Goal: Transaction & Acquisition: Purchase product/service

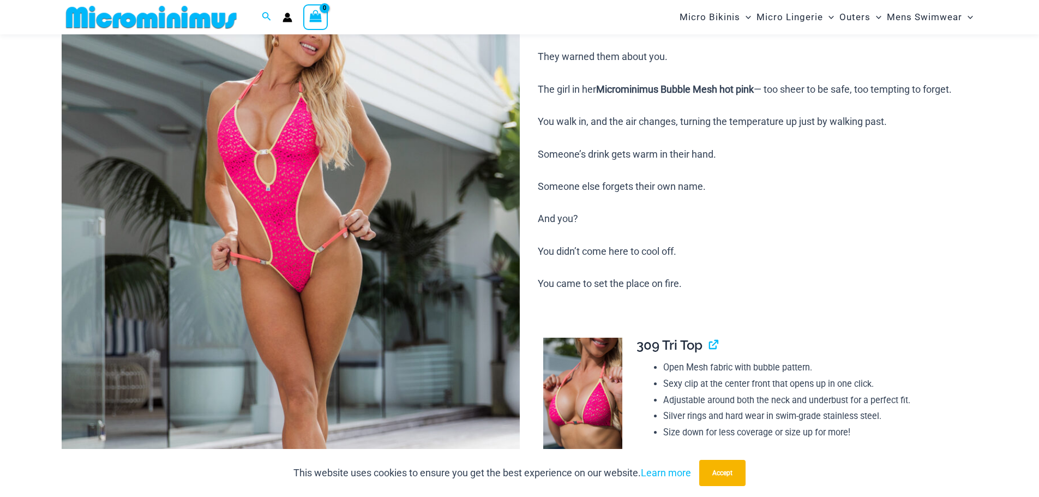
scroll to position [263, 0]
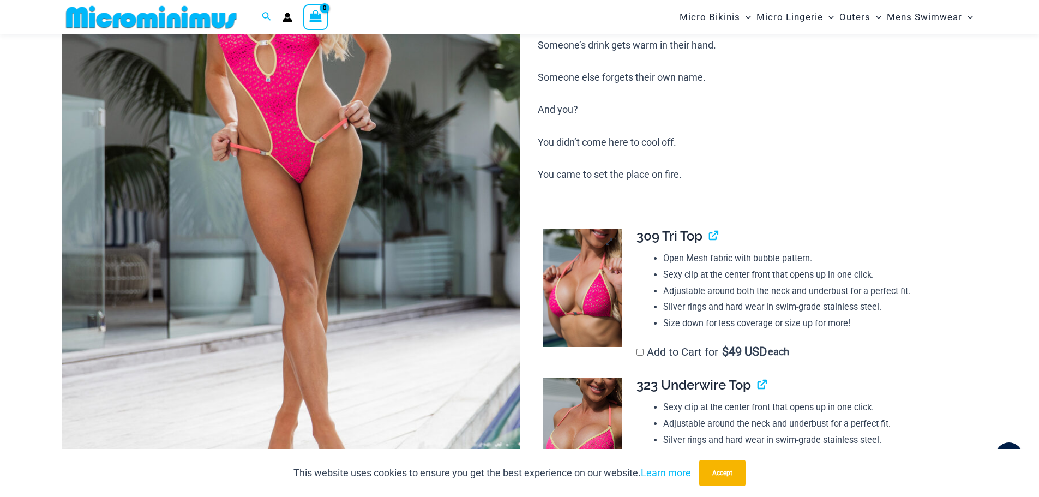
click at [578, 302] on img at bounding box center [582, 288] width 79 height 119
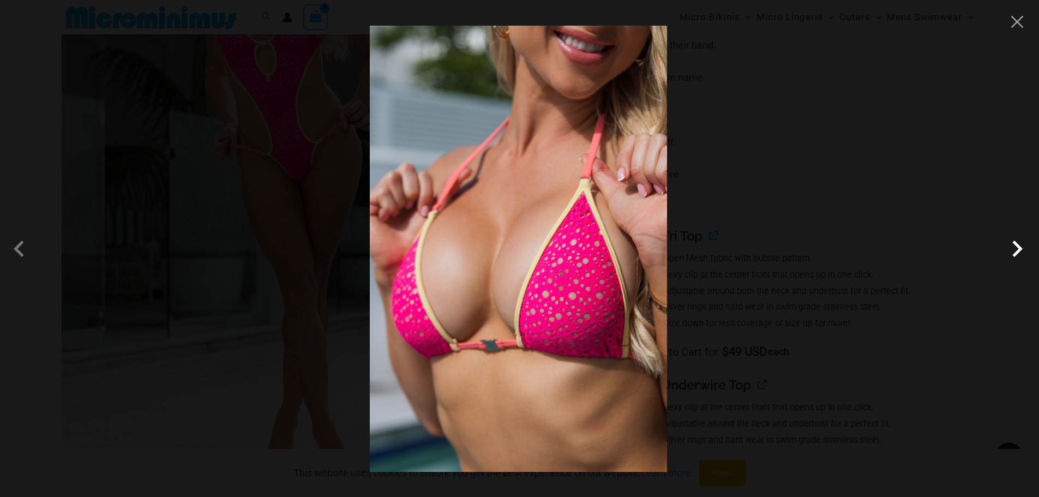
click at [1016, 249] on span at bounding box center [1017, 248] width 33 height 33
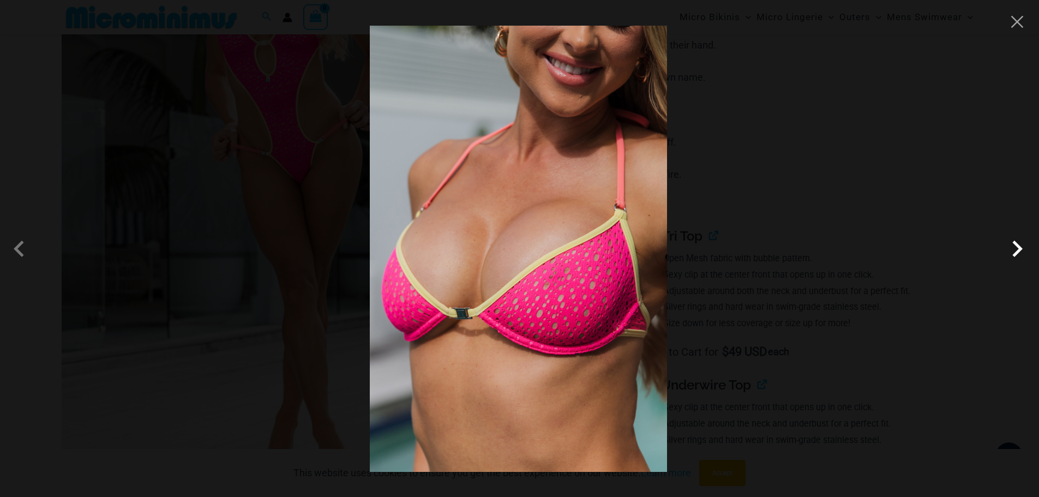
click at [1016, 249] on span at bounding box center [1017, 248] width 33 height 33
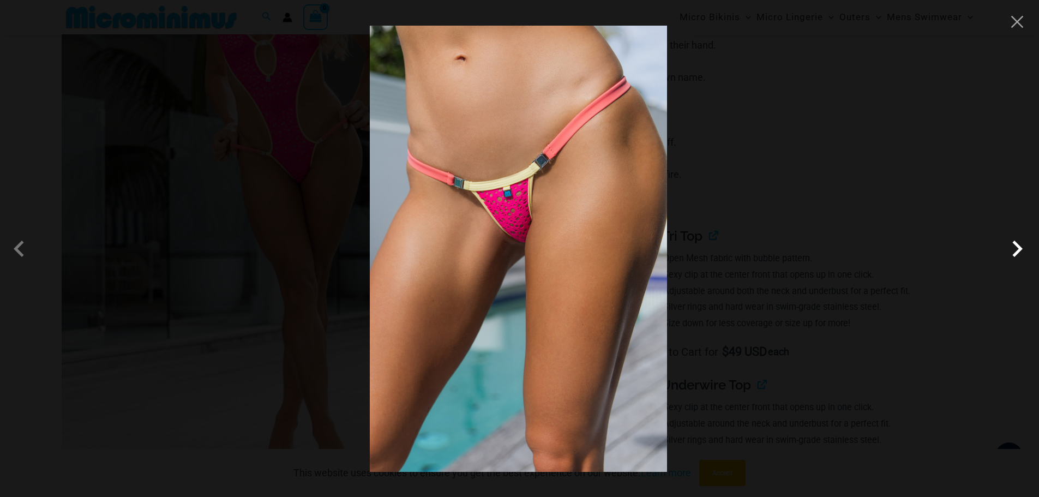
click at [1016, 249] on span at bounding box center [1017, 248] width 33 height 33
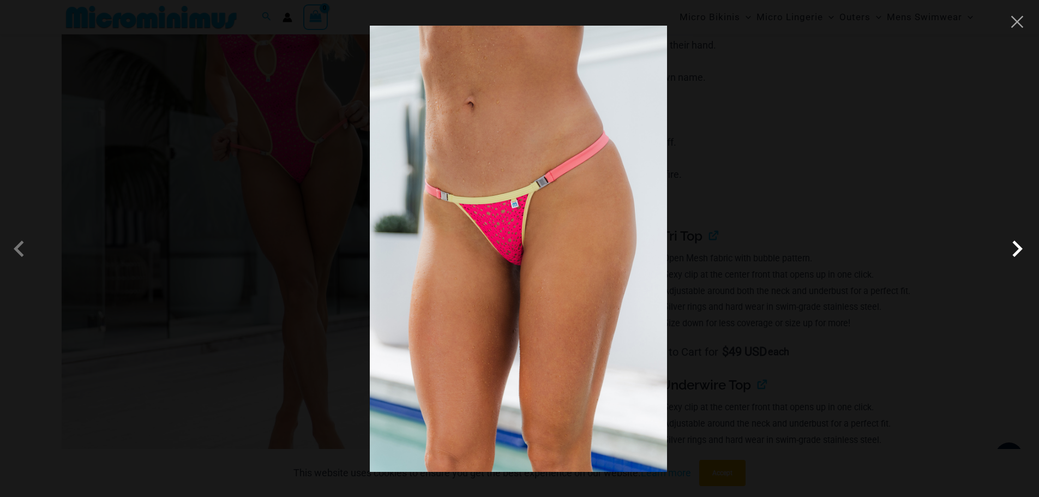
click at [1016, 249] on span at bounding box center [1017, 248] width 33 height 33
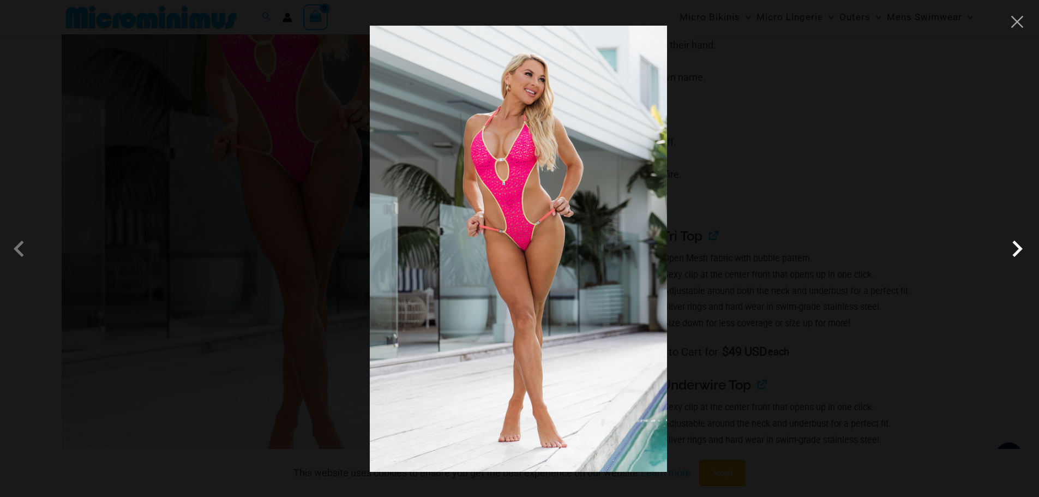
click at [1016, 249] on span at bounding box center [1017, 248] width 33 height 33
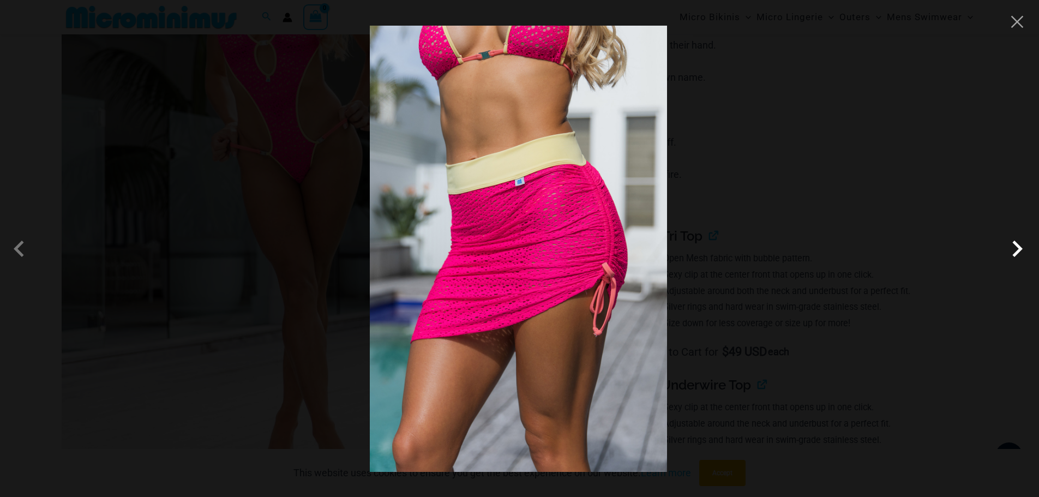
click at [1016, 249] on span at bounding box center [1017, 248] width 33 height 33
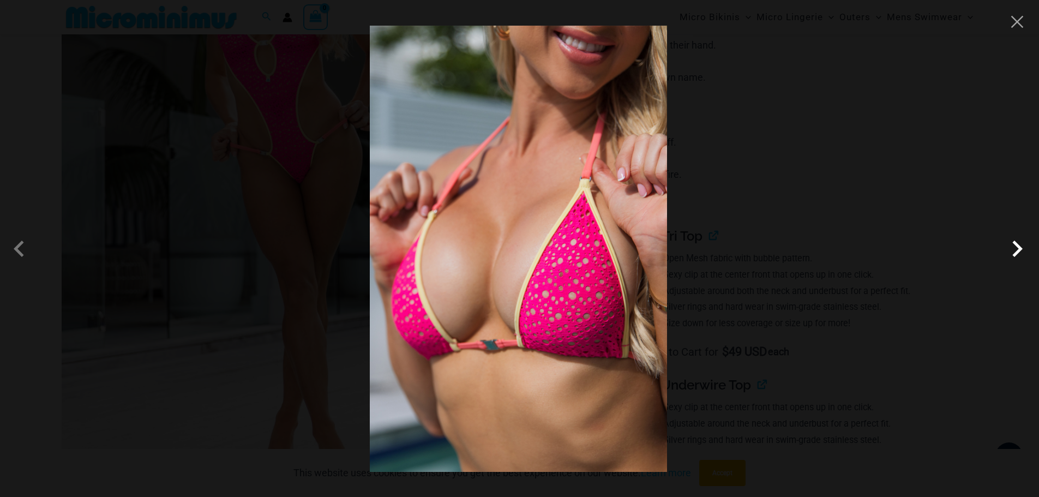
click at [1016, 249] on span at bounding box center [1017, 248] width 33 height 33
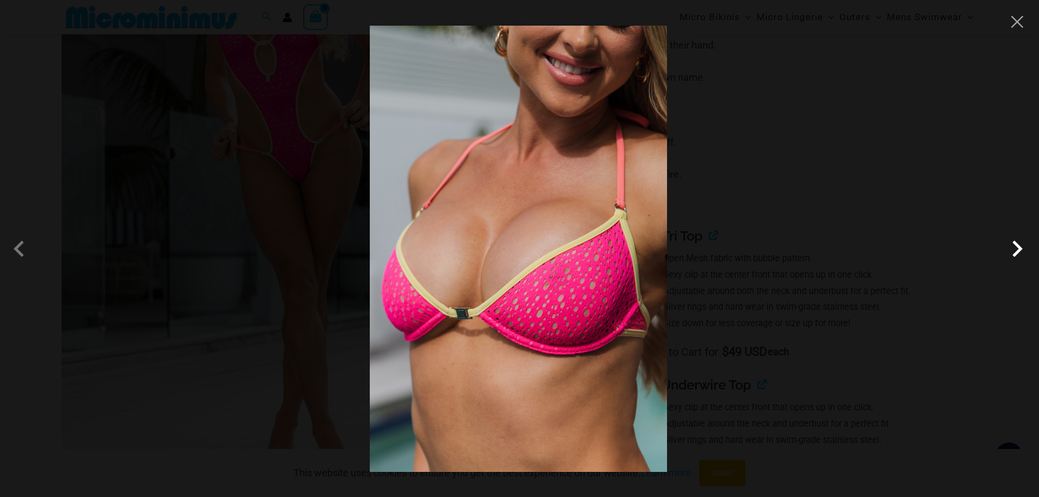
click at [1016, 249] on span at bounding box center [1017, 248] width 33 height 33
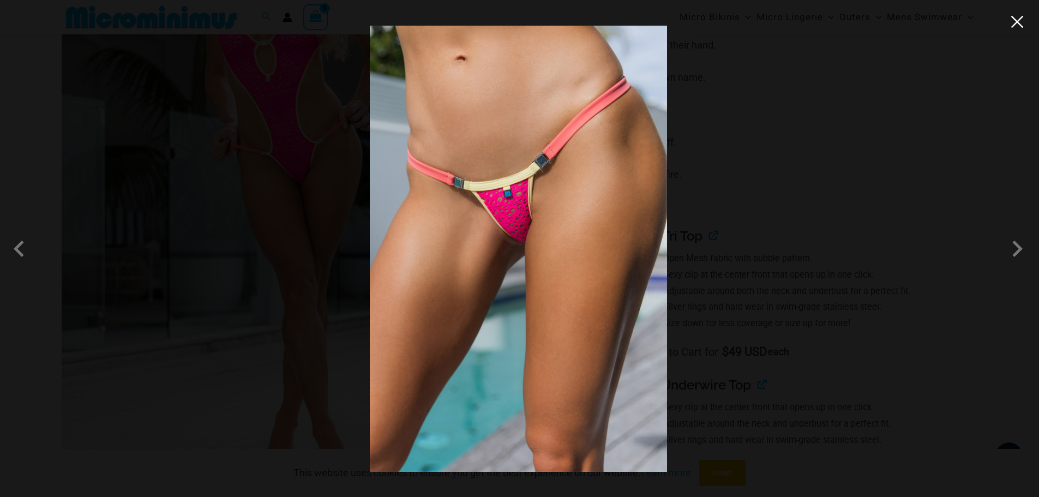
click at [1016, 27] on button "Close" at bounding box center [1017, 22] width 16 height 16
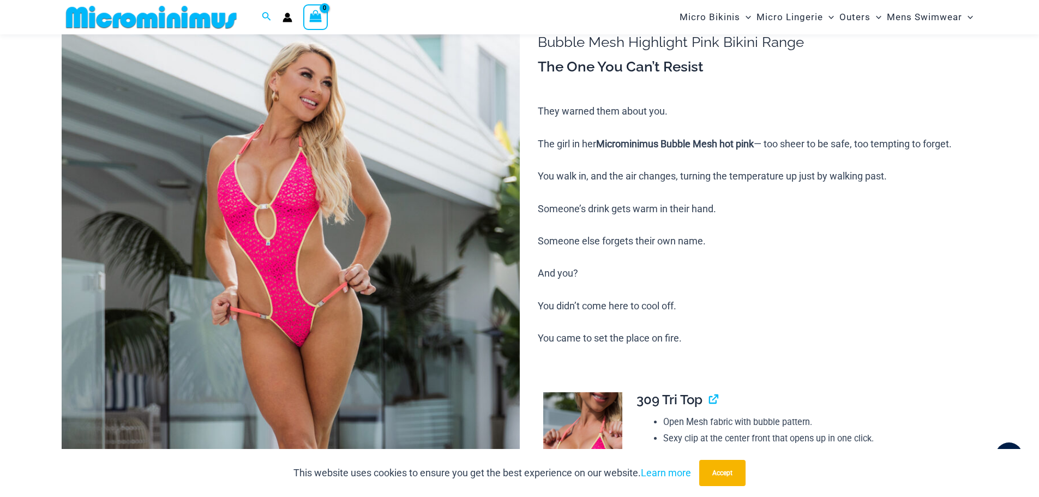
scroll to position [0, 0]
